Goal: Navigation & Orientation: Find specific page/section

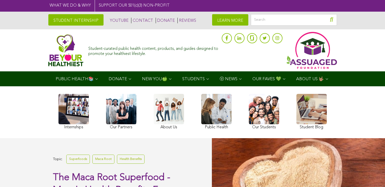
click at [327, 17] on button "submit" at bounding box center [331, 19] width 11 height 11
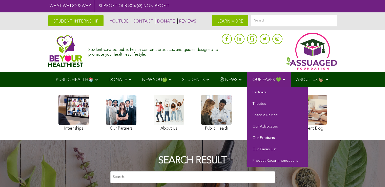
click at [274, 84] on link "OUR FAVES 💚" at bounding box center [269, 79] width 44 height 15
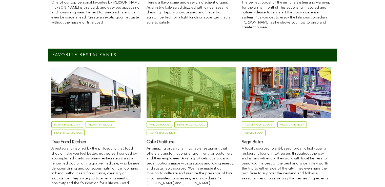
scroll to position [557, 0]
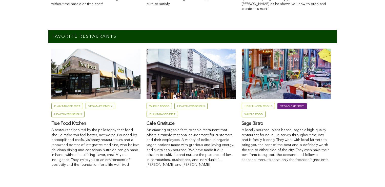
click at [292, 103] on link "Vegan Friendly" at bounding box center [292, 106] width 29 height 6
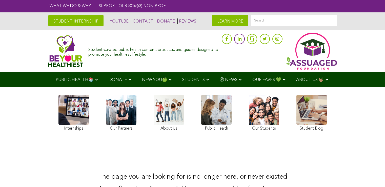
click at [240, 38] on icon at bounding box center [240, 39] width 4 height 4
